Goal: Check status

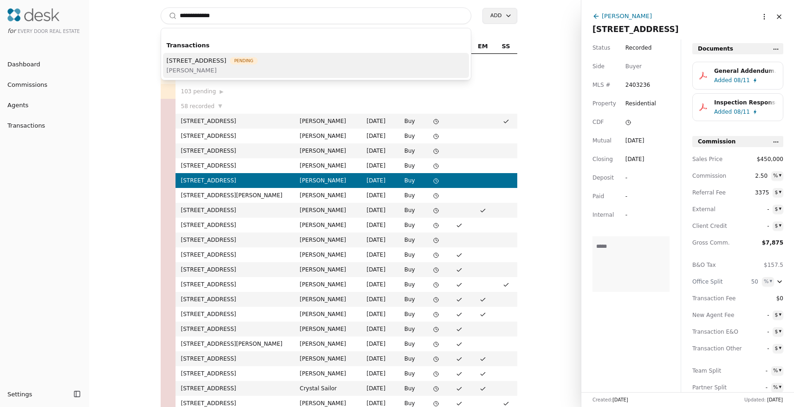
type input "**********"
click at [342, 59] on div "[STREET_ADDRESS] Pending [PERSON_NAME]" at bounding box center [316, 65] width 306 height 25
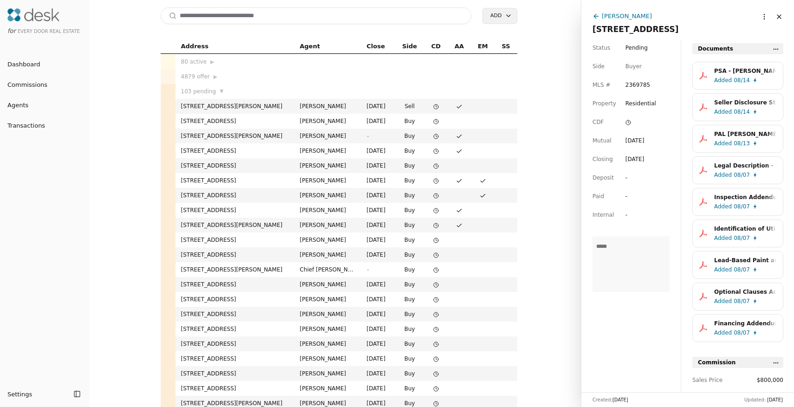
click at [718, 76] on span "Added" at bounding box center [723, 80] width 18 height 9
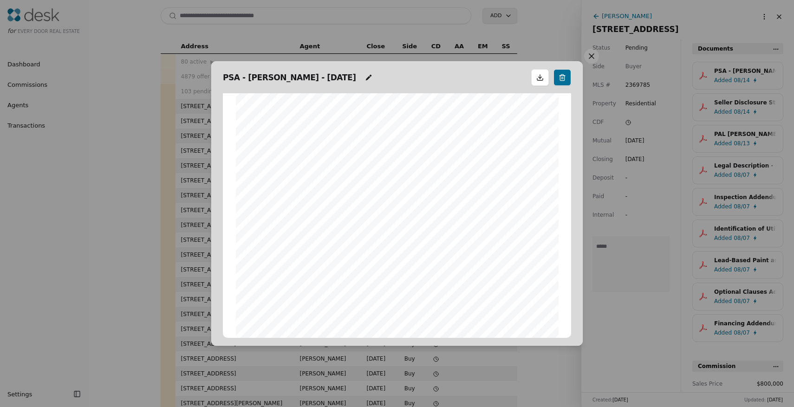
scroll to position [5179, 0]
click at [590, 53] on button at bounding box center [591, 56] width 15 height 15
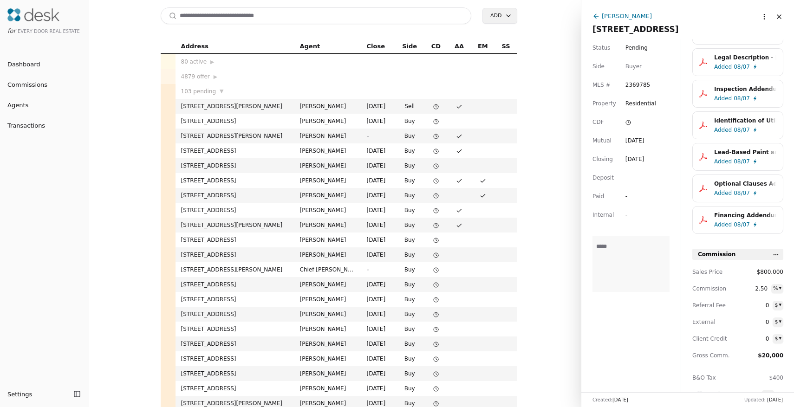
scroll to position [150, 0]
